Goal: Task Accomplishment & Management: Complete application form

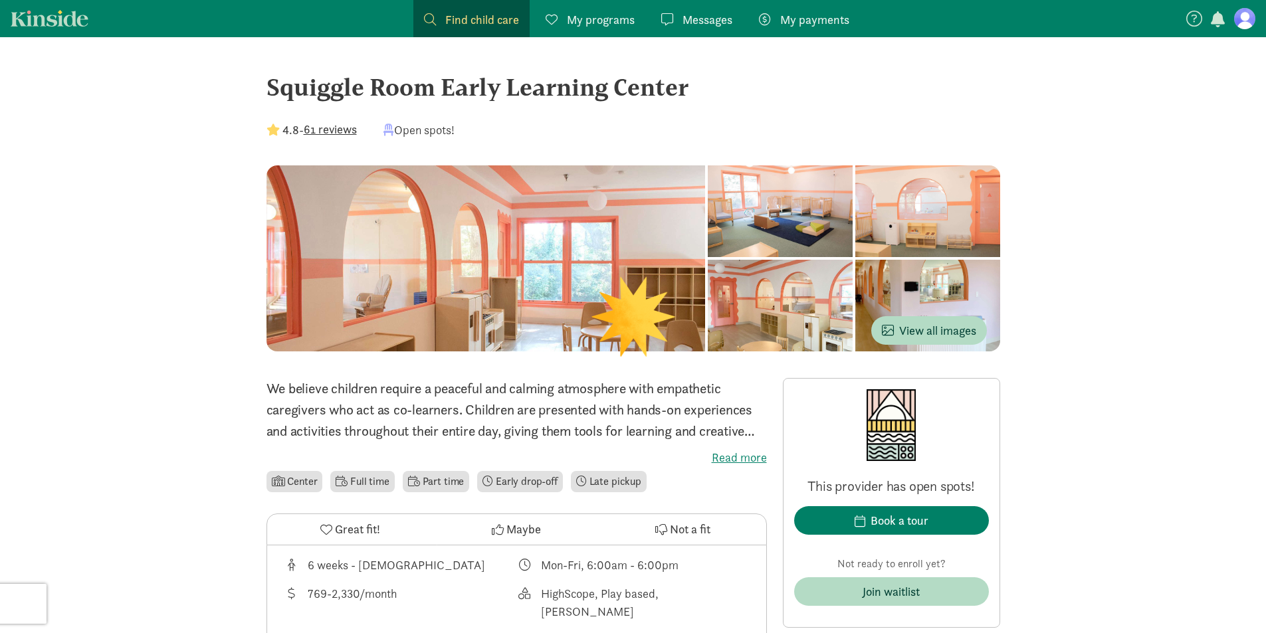
scroll to position [66, 0]
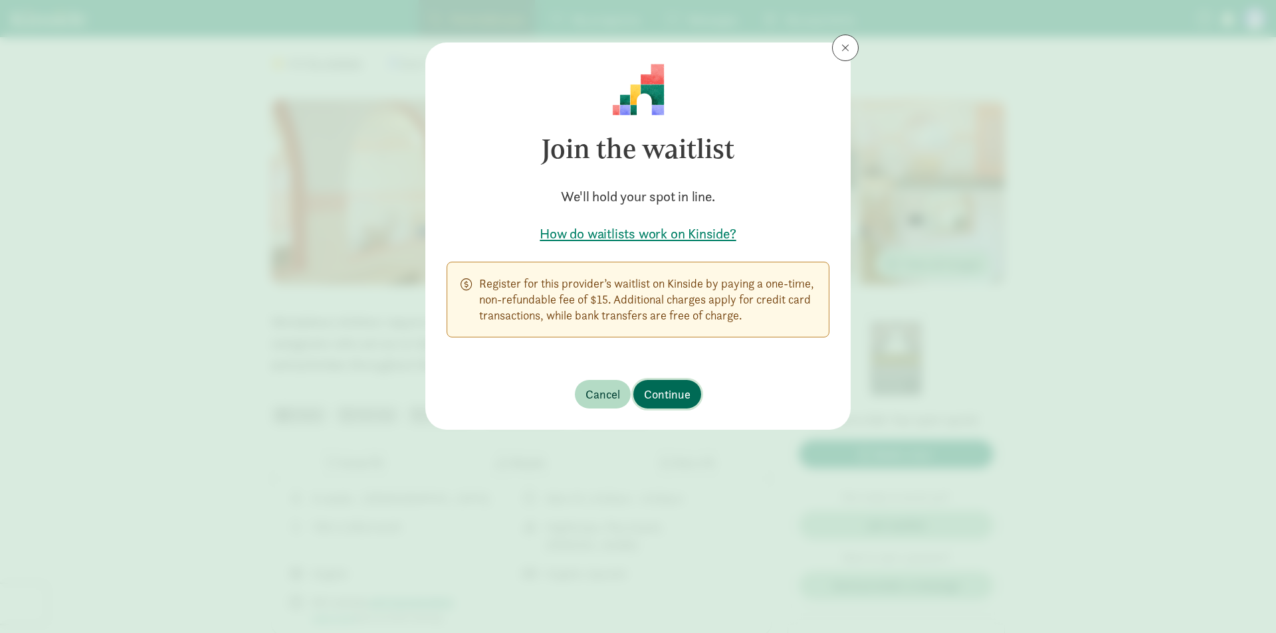
click at [682, 391] on span "Continue" at bounding box center [667, 394] width 47 height 18
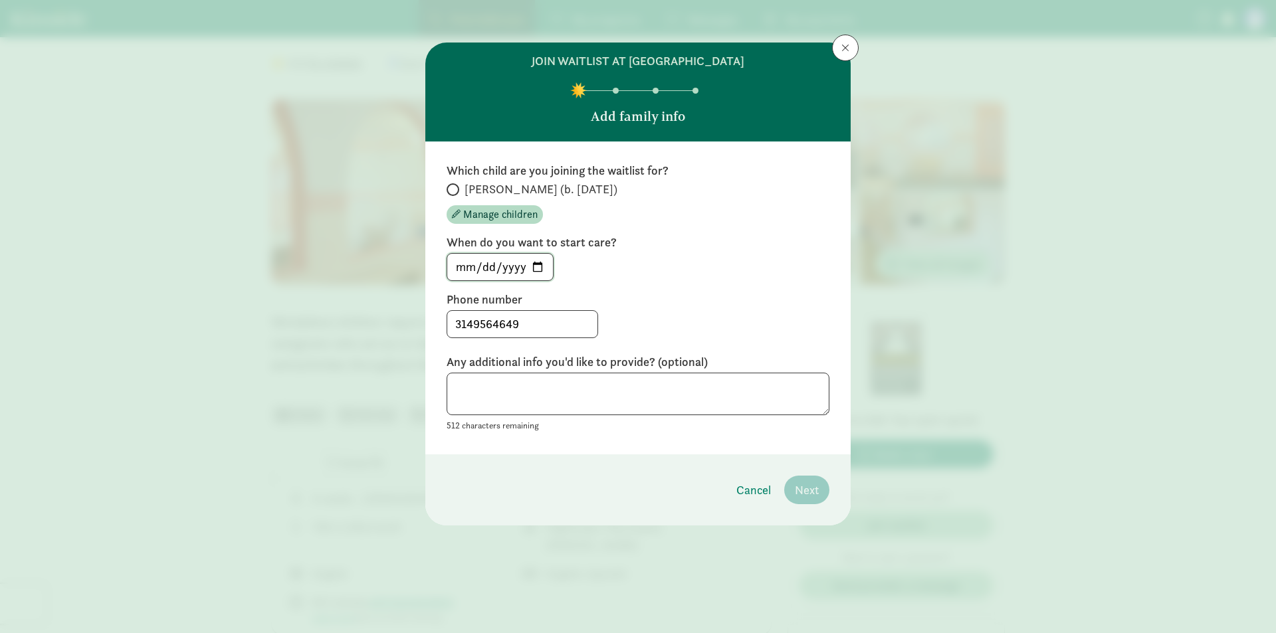
click at [537, 266] on input "[DATE]" at bounding box center [500, 267] width 106 height 27
click at [542, 271] on input "[DATE]" at bounding box center [500, 267] width 106 height 27
type input "[DATE]"
click at [597, 389] on textarea at bounding box center [637, 394] width 383 height 43
click at [635, 390] on textarea at bounding box center [637, 394] width 383 height 43
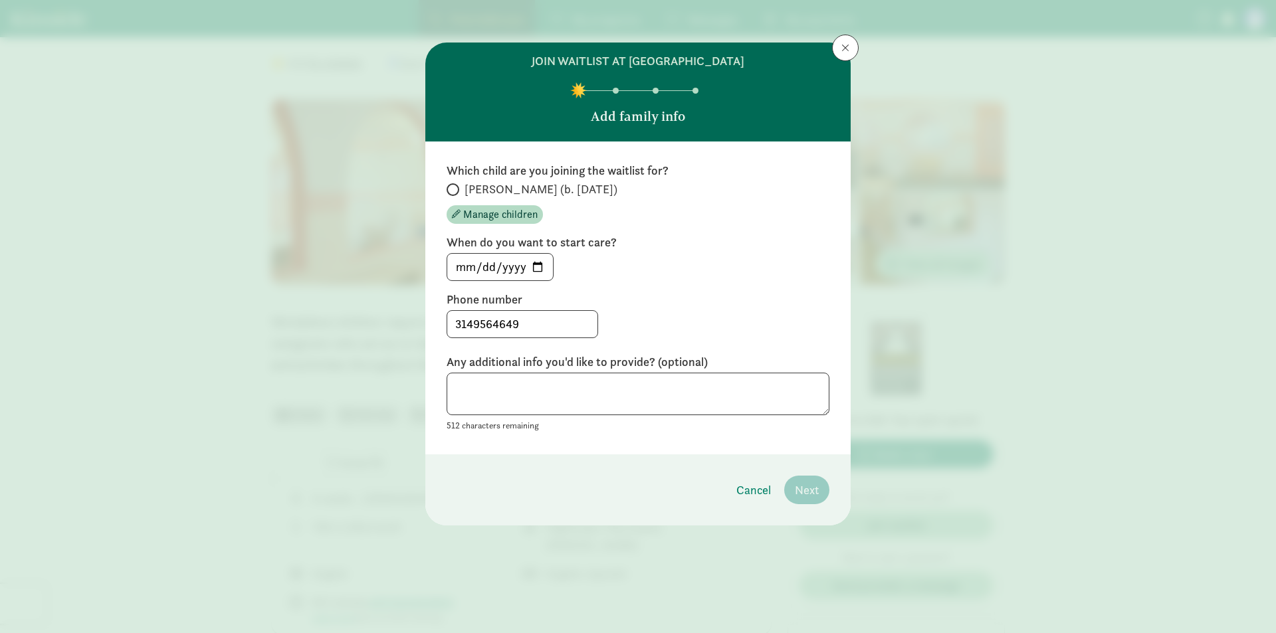
click at [655, 447] on div "Which child are you joining the waitlist for? [PERSON_NAME] (b. [DATE]) Manage …" at bounding box center [637, 298] width 425 height 313
click at [535, 318] on input "3149564649" at bounding box center [522, 324] width 150 height 27
click at [596, 273] on div "[DATE]" at bounding box center [637, 267] width 383 height 28
click at [496, 183] on span "[PERSON_NAME] (b. [DATE])" at bounding box center [540, 189] width 153 height 16
click at [455, 185] on input "[PERSON_NAME] (b. [DATE])" at bounding box center [450, 189] width 9 height 9
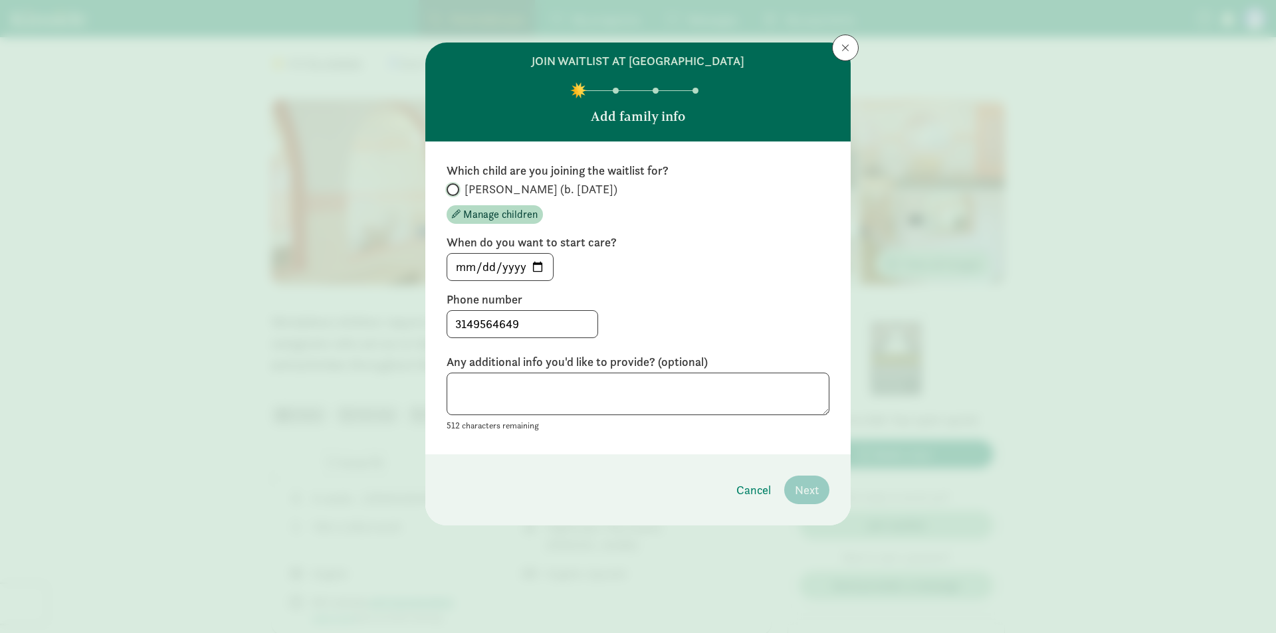
radio input "true"
click at [797, 478] on button "Next" at bounding box center [806, 490] width 45 height 29
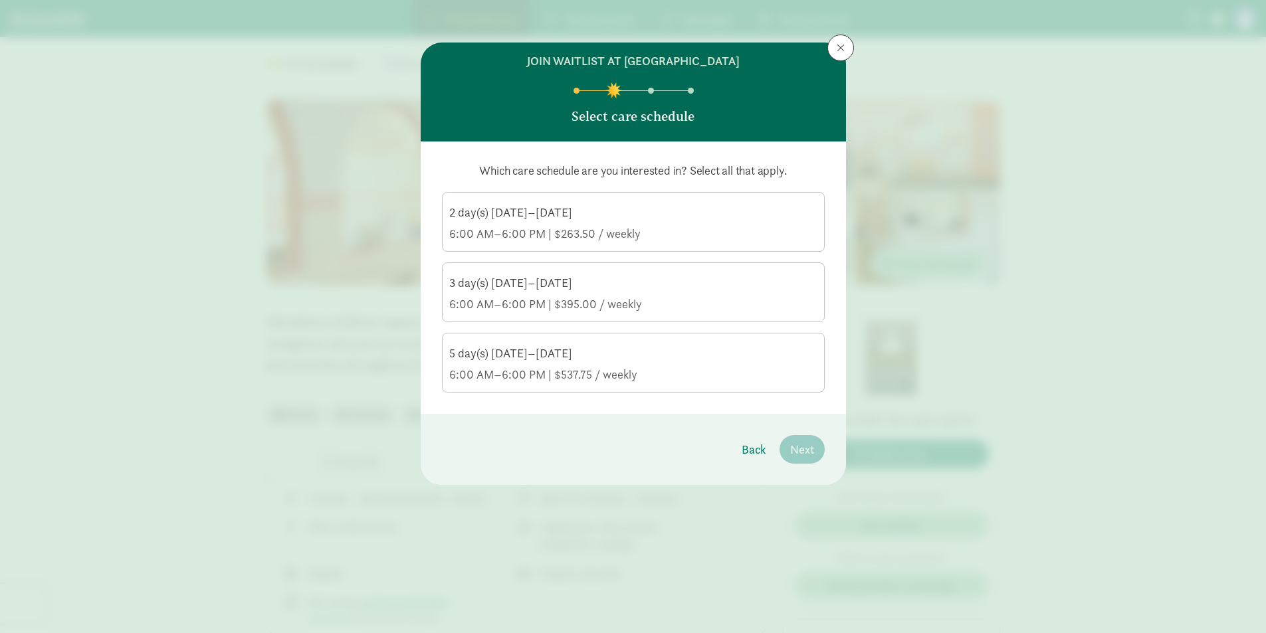
click at [534, 371] on div "6:00 AM–6:00 PM | $537.75 / weekly" at bounding box center [633, 375] width 368 height 16
click at [0, 0] on input "5 day(s) [DATE]–[DATE] 6:00 AM–6:00 PM | $537.75 / weekly" at bounding box center [0, 0] width 0 height 0
click at [811, 451] on span "Next" at bounding box center [802, 449] width 24 height 18
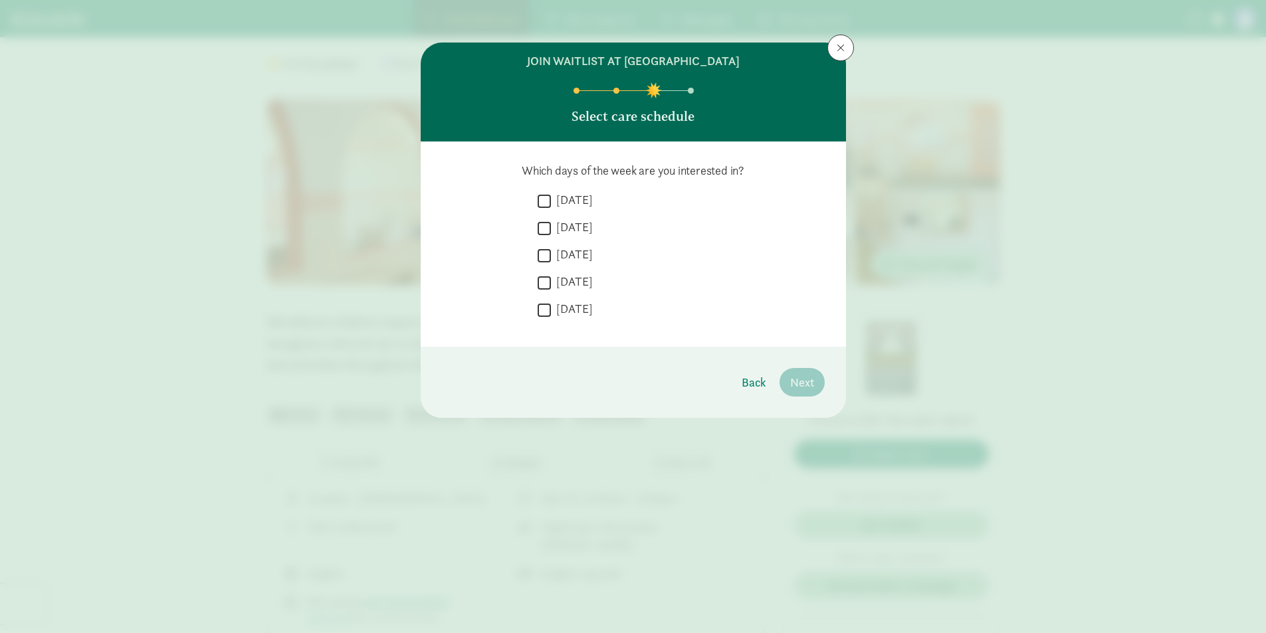
click at [588, 200] on label "[DATE]" at bounding box center [572, 200] width 42 height 16
click at [551, 200] on input "[DATE]" at bounding box center [543, 201] width 13 height 18
checkbox input "true"
click at [582, 218] on div " [DATE]  [DATE]  [DATE]  [DATE]  [DATE]" at bounding box center [680, 259] width 287 height 134
click at [577, 233] on label "[DATE]" at bounding box center [572, 227] width 42 height 16
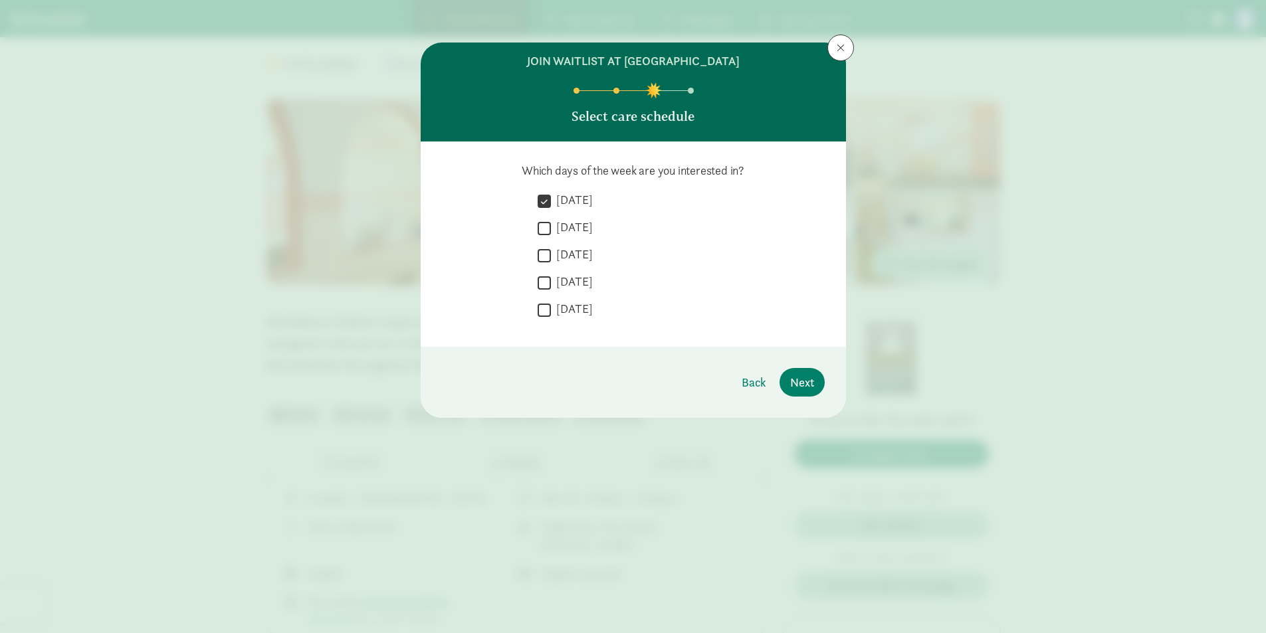
click at [551, 233] on input "[DATE]" at bounding box center [543, 228] width 13 height 18
checkbox input "true"
click at [575, 250] on label "[DATE]" at bounding box center [572, 254] width 42 height 16
click at [551, 250] on input "[DATE]" at bounding box center [543, 255] width 13 height 18
checkbox input "true"
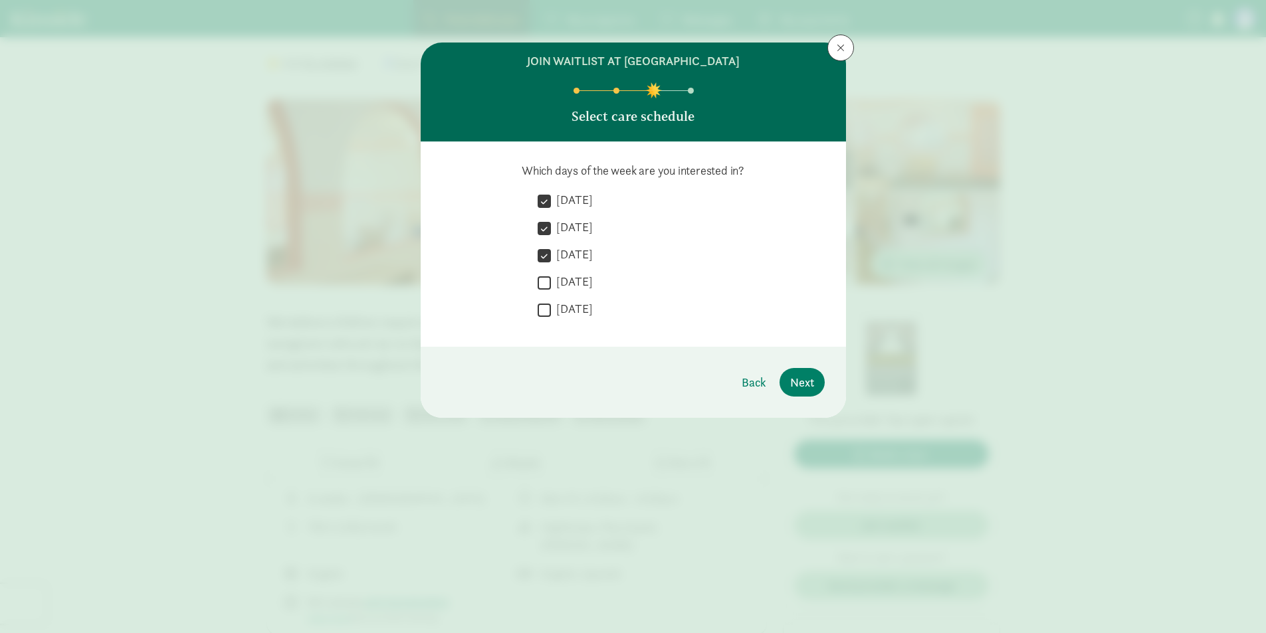
click at [579, 264] on div " [DATE]" at bounding box center [680, 258] width 287 height 25
click at [577, 283] on label "[DATE]" at bounding box center [572, 282] width 42 height 16
click at [551, 283] on input "[DATE]" at bounding box center [543, 283] width 13 height 18
checkbox input "true"
click at [571, 311] on label "[DATE]" at bounding box center [572, 309] width 42 height 16
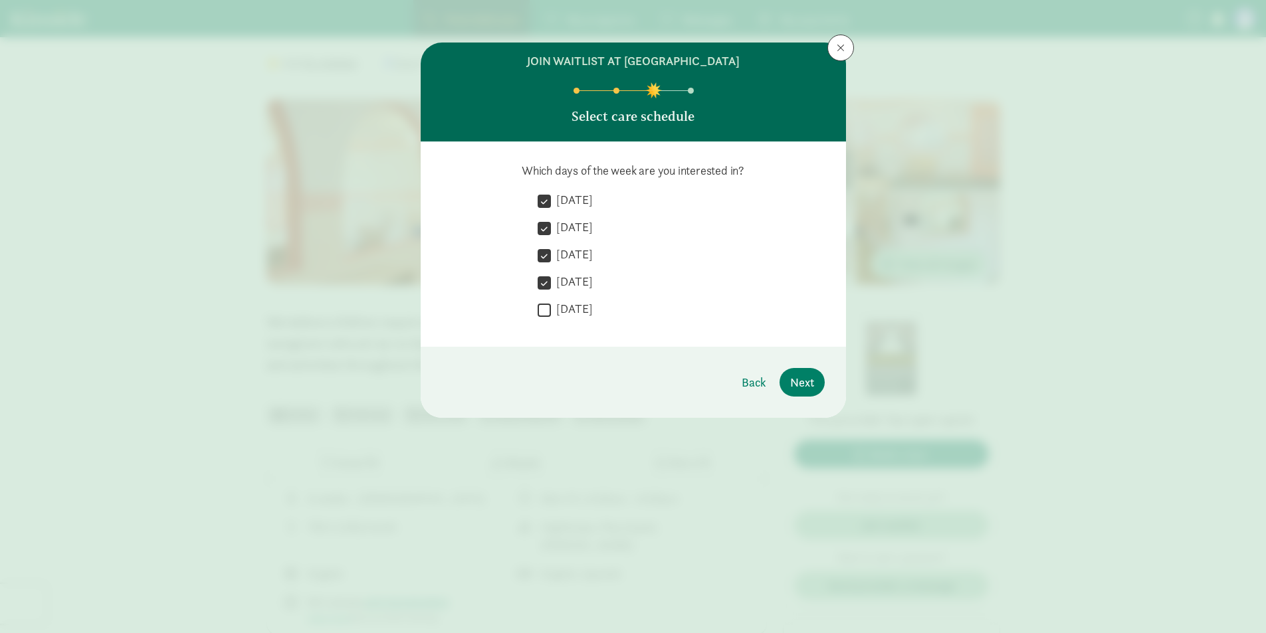
click at [551, 311] on input "[DATE]" at bounding box center [543, 310] width 13 height 18
checkbox input "true"
click at [796, 382] on span "Next" at bounding box center [802, 382] width 24 height 18
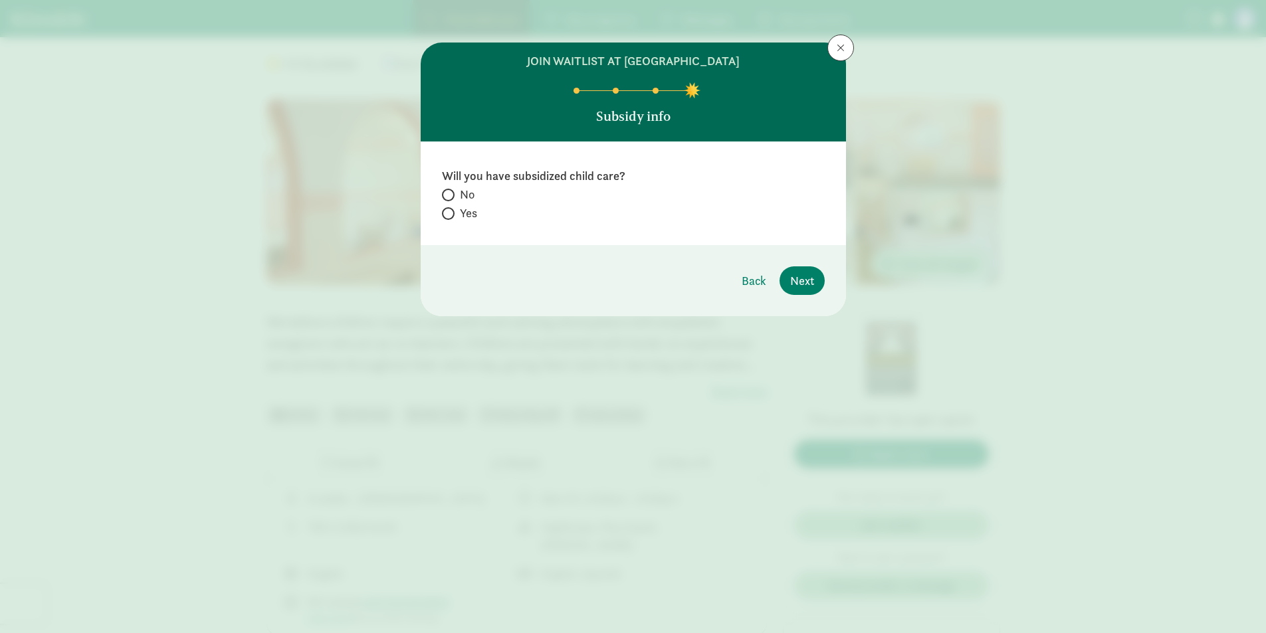
click at [464, 209] on span "Yes" at bounding box center [468, 213] width 17 height 16
click at [450, 209] on input "Yes" at bounding box center [446, 213] width 9 height 9
radio input "true"
click at [453, 193] on span at bounding box center [448, 195] width 13 height 13
click at [450, 193] on input "No" at bounding box center [446, 195] width 9 height 9
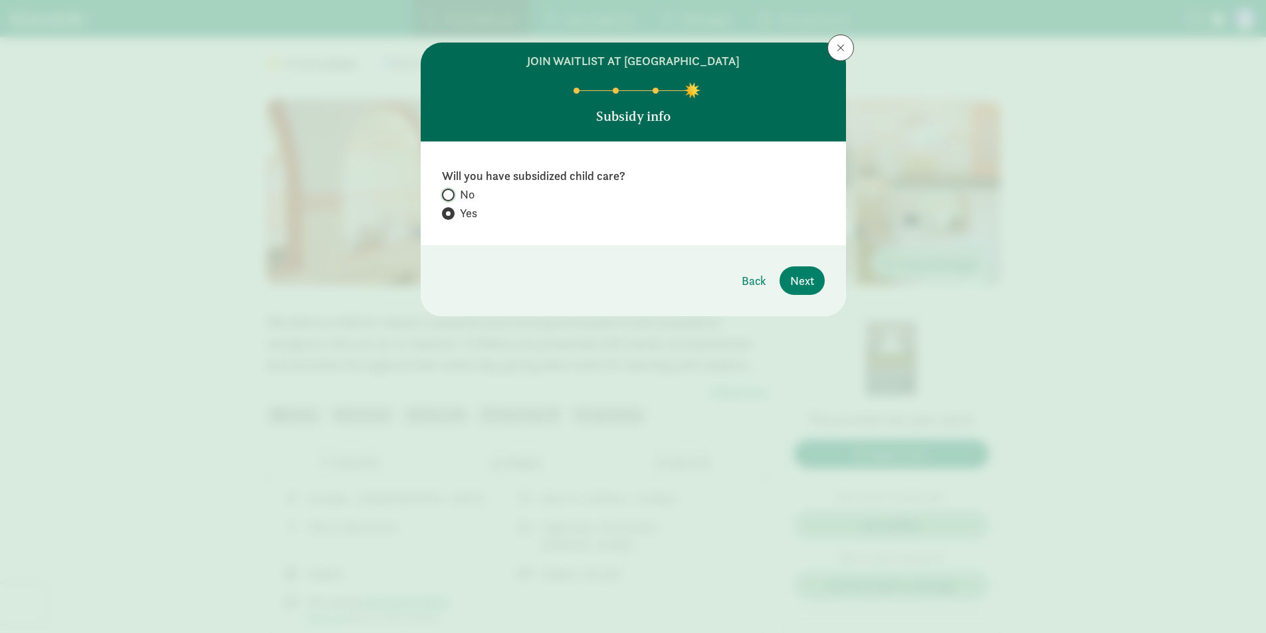
radio input "true"
drag, startPoint x: 807, startPoint y: 288, endPoint x: 157, endPoint y: 277, distance: 649.2
click at [805, 288] on span "Next" at bounding box center [802, 281] width 24 height 18
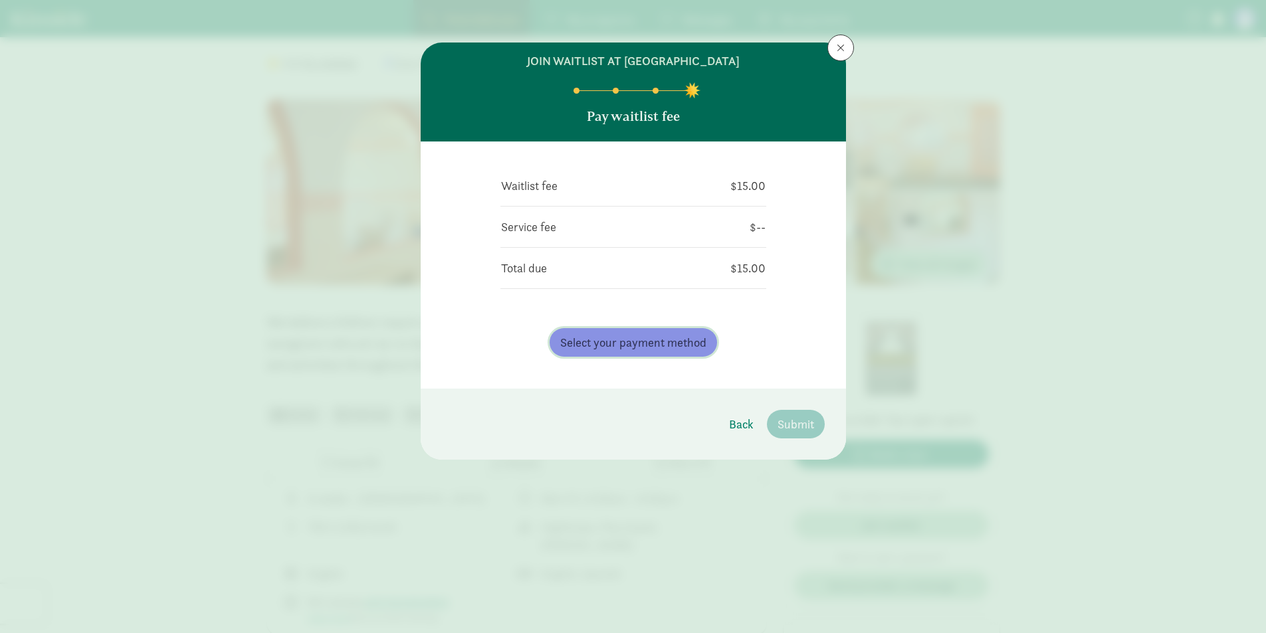
click at [693, 353] on button "Select your payment method" at bounding box center [632, 342] width 167 height 29
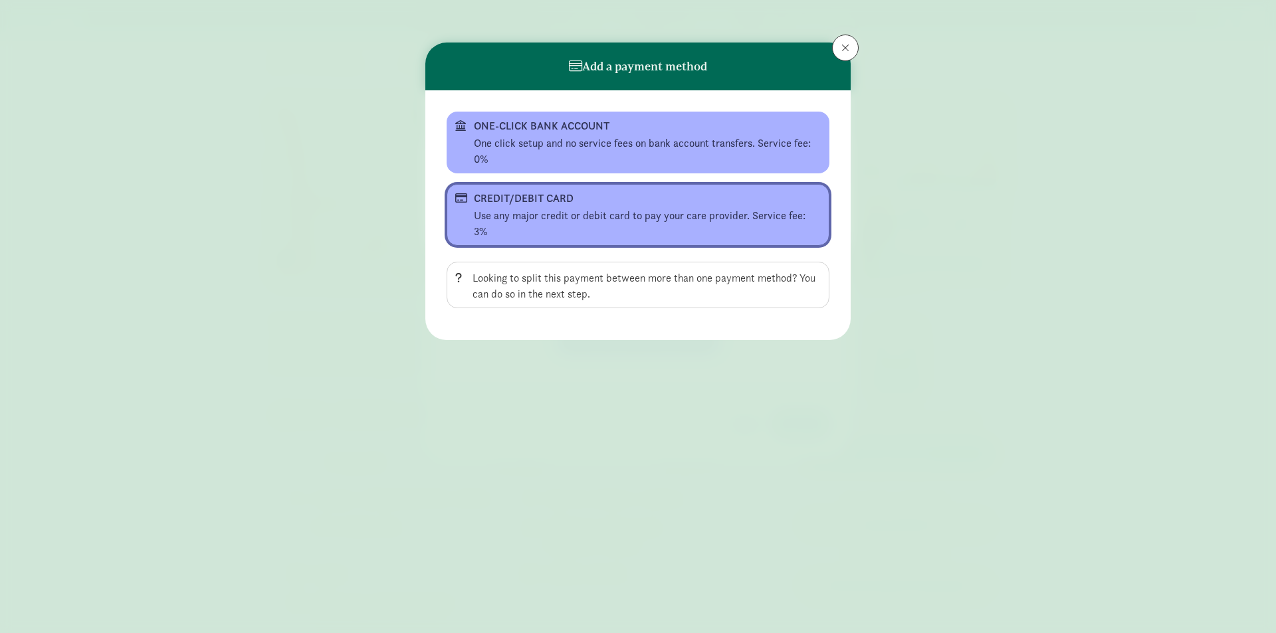
click at [616, 203] on div "CREDIT/DEBIT CARD" at bounding box center [637, 199] width 326 height 16
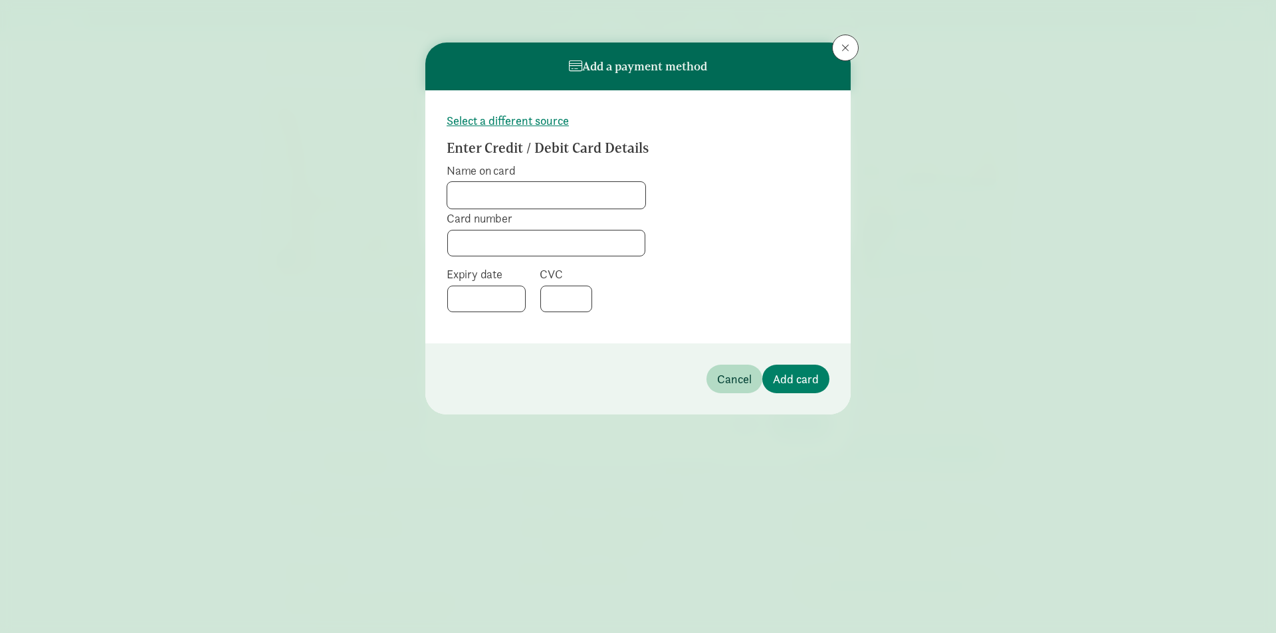
click at [547, 192] on input "Name on card" at bounding box center [546, 195] width 198 height 27
click at [482, 201] on input "Name on card" at bounding box center [546, 195] width 198 height 27
type input "[PERSON_NAME]"
click at [585, 231] on span at bounding box center [545, 242] width 199 height 27
click at [512, 291] on div at bounding box center [486, 299] width 78 height 27
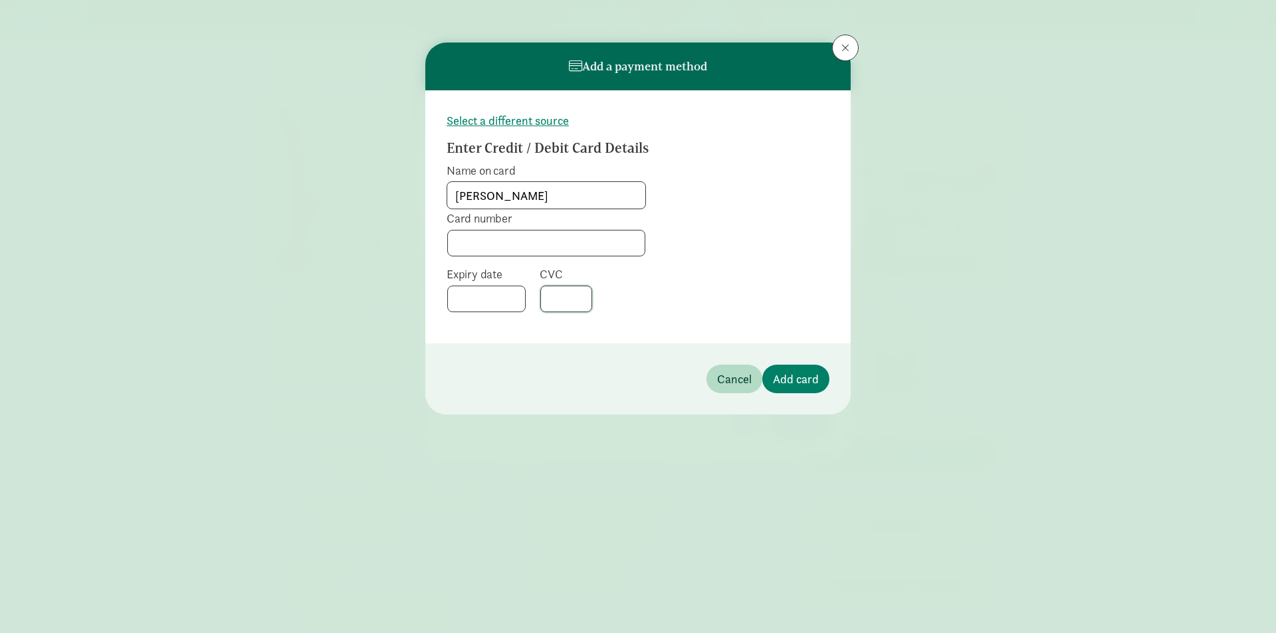
click at [542, 296] on div at bounding box center [566, 299] width 52 height 27
click at [616, 340] on div "Select a different source Enter Credit / Debit Card Details Name on card [PERSO…" at bounding box center [637, 216] width 425 height 253
click at [793, 374] on span "Add card" at bounding box center [796, 379] width 46 height 18
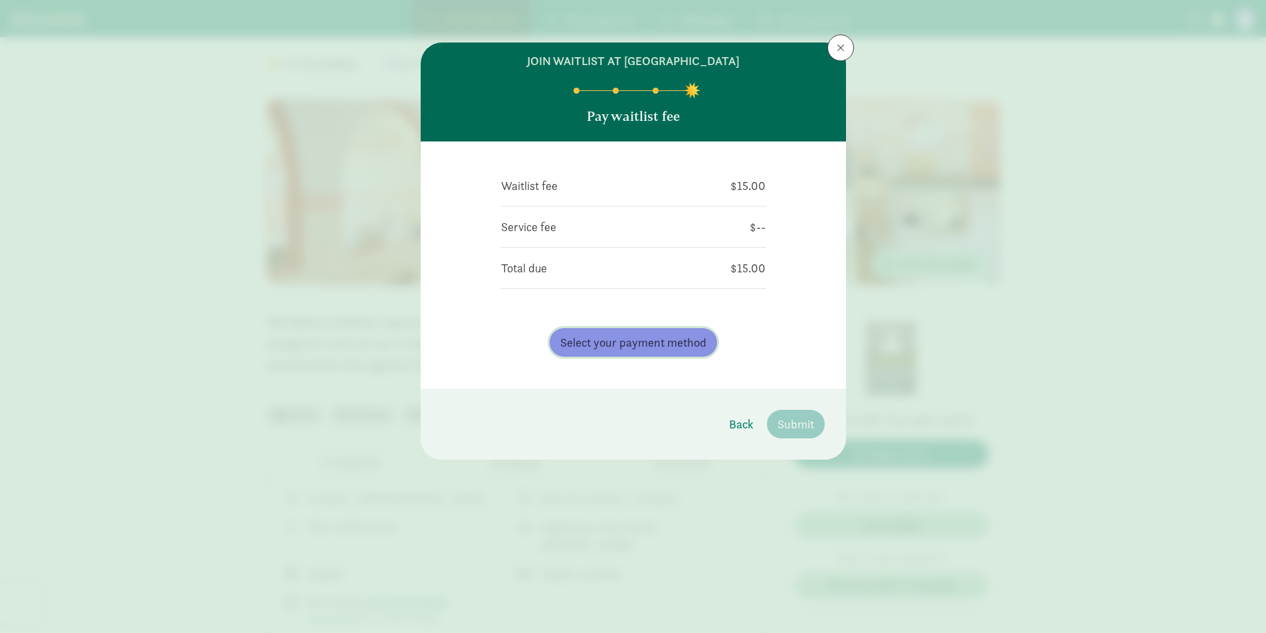
click at [692, 336] on span "Select your payment method" at bounding box center [633, 343] width 146 height 18
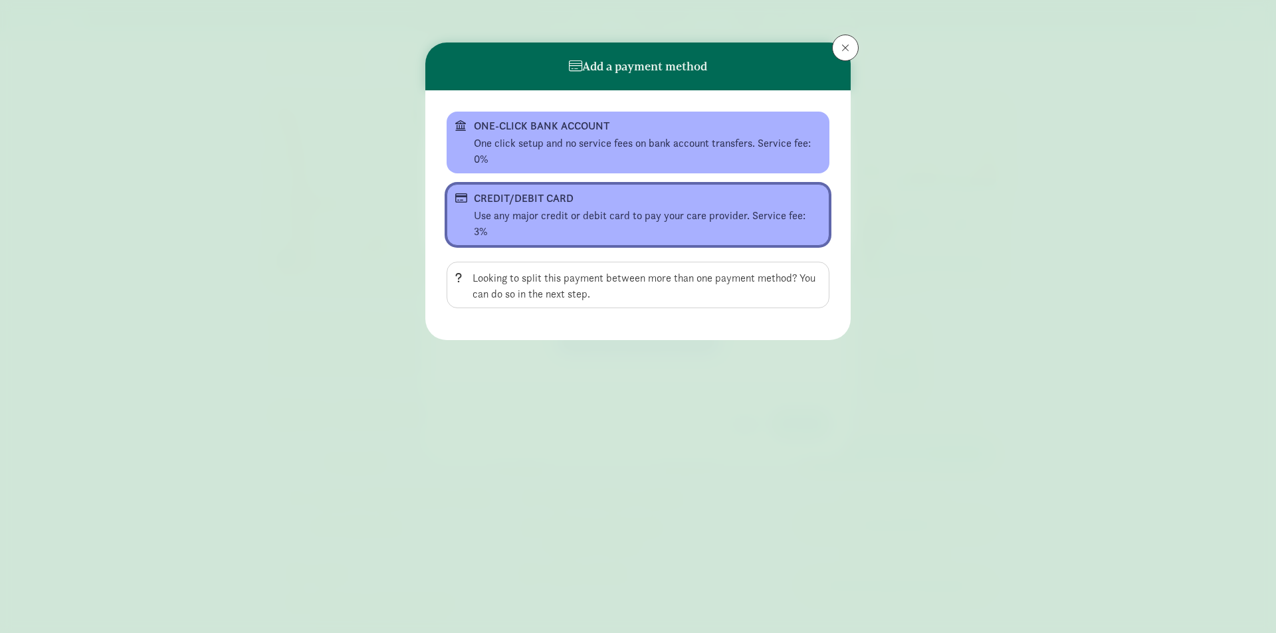
click at [601, 190] on button "CREDIT/DEBIT CARD Use any major credit or debit card to pay your care provider.…" at bounding box center [637, 215] width 383 height 62
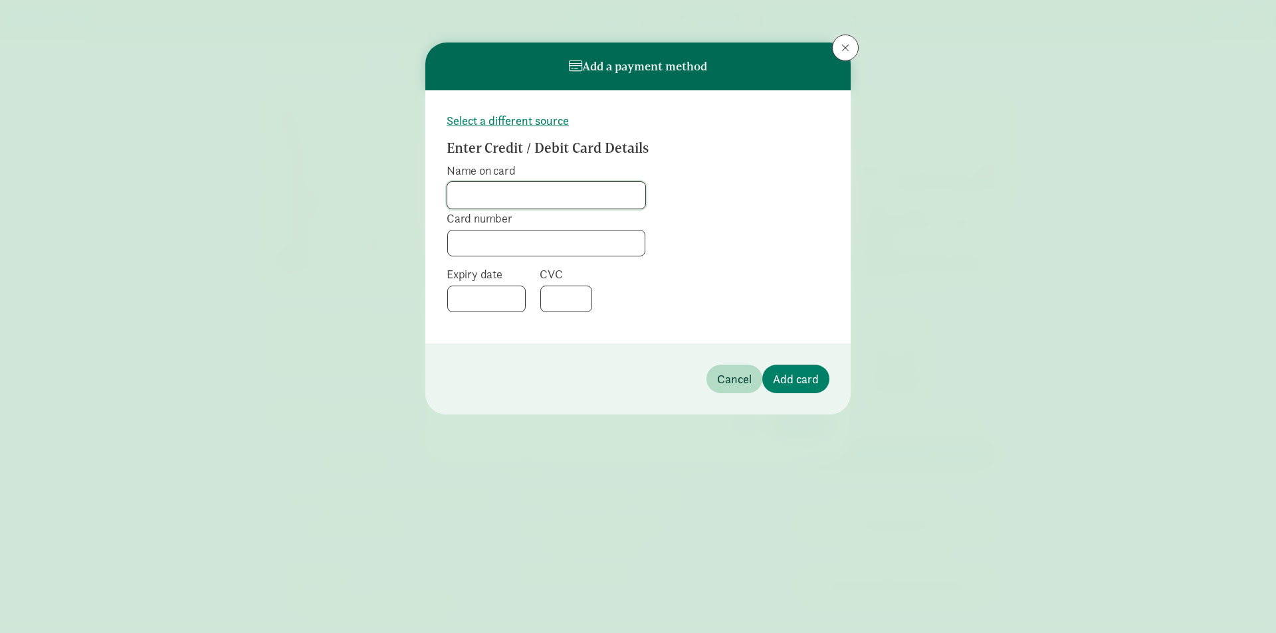
click at [579, 204] on input "Name on card" at bounding box center [546, 195] width 198 height 27
click at [575, 192] on input "Name on card" at bounding box center [546, 195] width 198 height 27
click at [524, 199] on input "Name on card" at bounding box center [546, 195] width 198 height 27
type input "[PERSON_NAME]"
click at [795, 375] on span "Add card" at bounding box center [796, 379] width 46 height 18
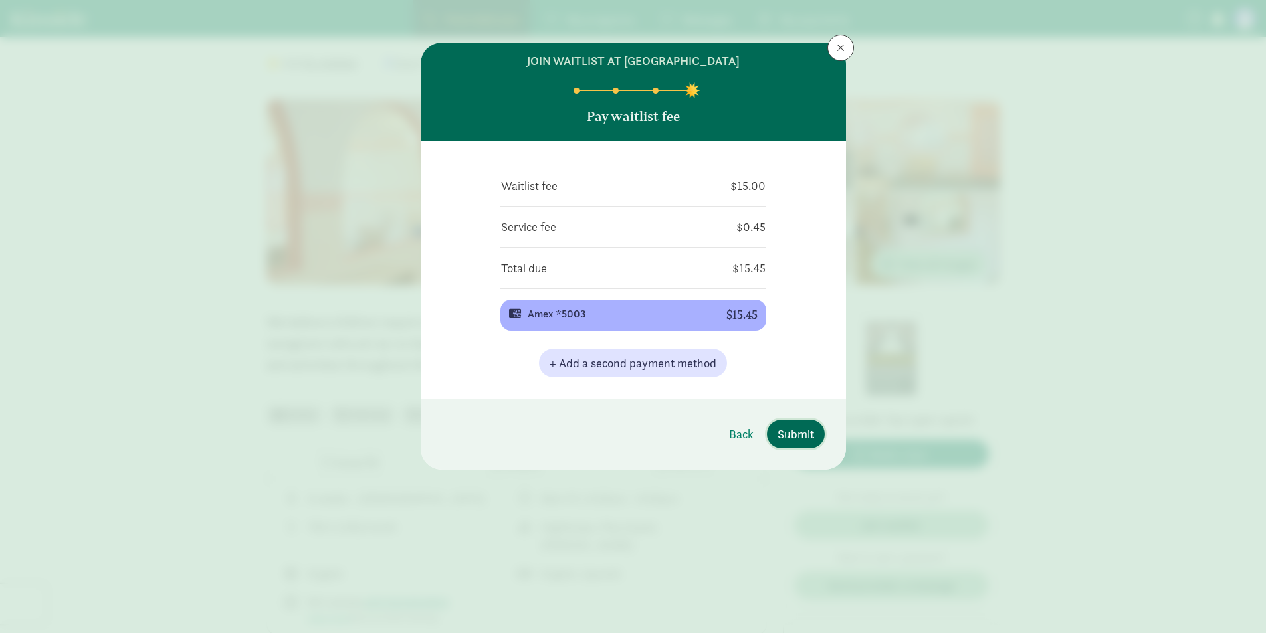
click at [793, 423] on button "Submit" at bounding box center [796, 434] width 58 height 29
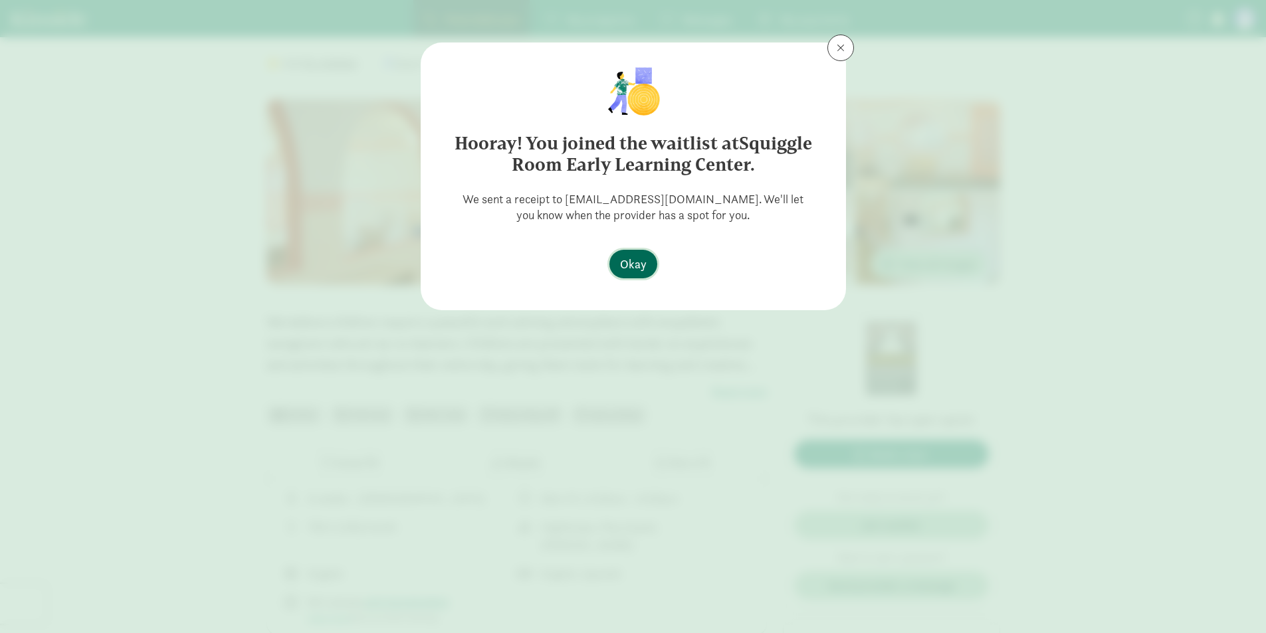
click at [621, 266] on span "Okay" at bounding box center [633, 264] width 27 height 18
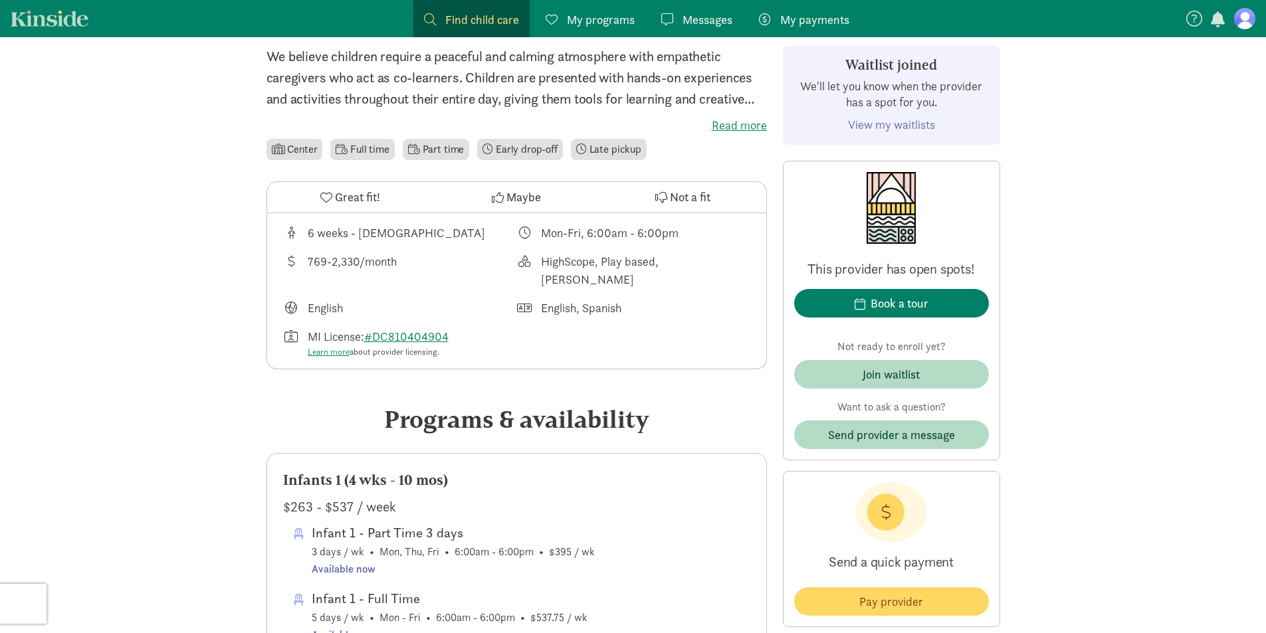
scroll to position [531, 0]
